Goal: Task Accomplishment & Management: Complete application form

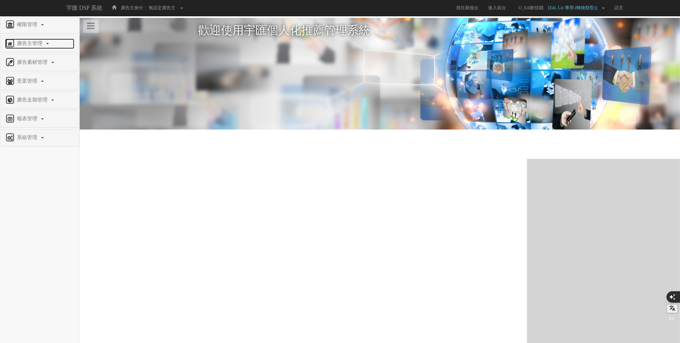
click at [50, 47] on link "廣告主管理" at bounding box center [39, 44] width 69 height 10
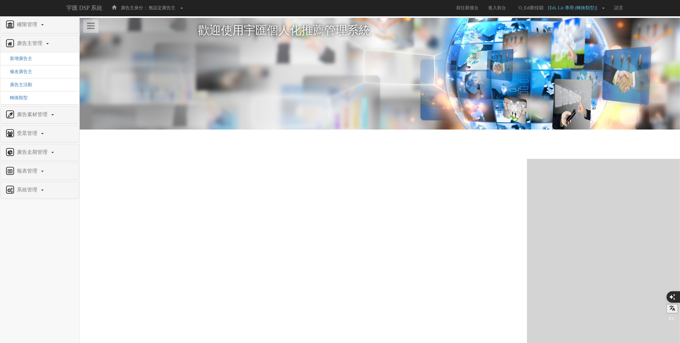
click at [27, 62] on li "新增廣告主" at bounding box center [39, 58] width 79 height 13
click at [26, 59] on span "新增廣告主" at bounding box center [18, 58] width 27 height 5
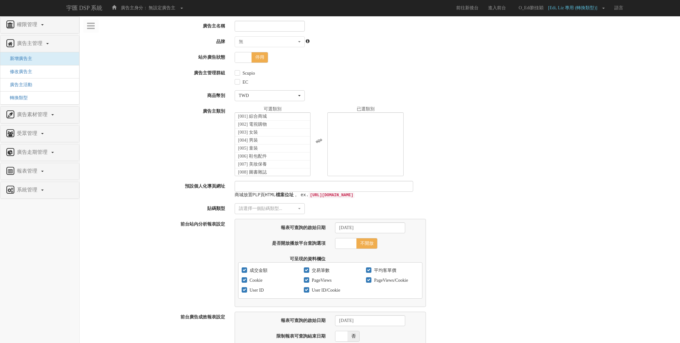
select select
click at [486, 103] on form "廣告主名稱 品牌 無 家樂福 Bridgewell [GEOGRAPHIC_DATA] 天地合補 ROASTA 統一麥香 春風 特福 統一滿漢香腸&博客火腿 …" at bounding box center [380, 338] width 591 height 635
